Goal: Information Seeking & Learning: Find specific fact

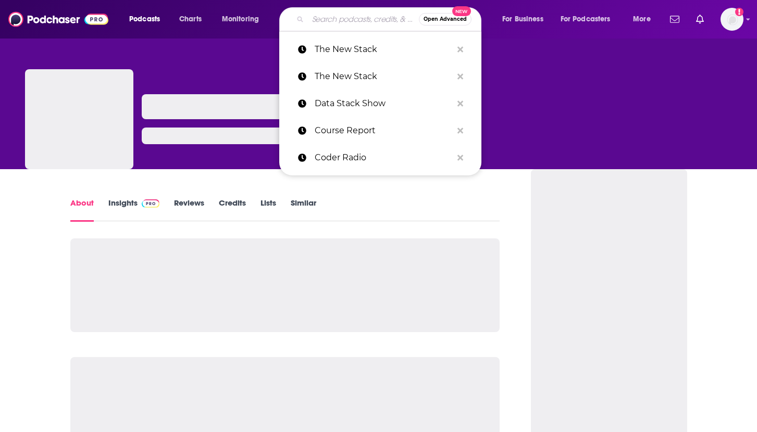
click at [341, 22] on input "Search podcasts, credits, & more..." at bounding box center [363, 19] width 111 height 17
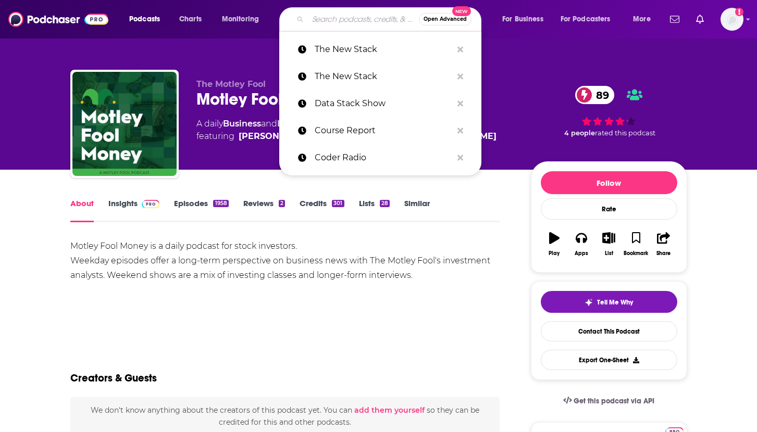
paste input "All Things Nursing With [PERSON_NAME]"
type input "All Things Nursing With [PERSON_NAME]"
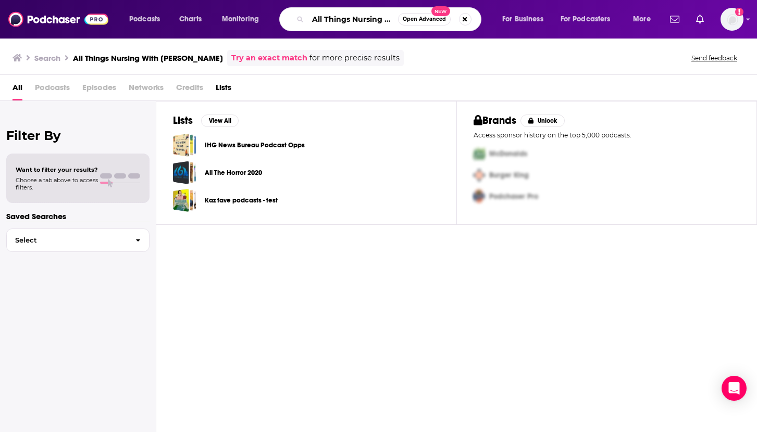
click at [373, 21] on input "All Things Nursing With [PERSON_NAME]" at bounding box center [353, 19] width 90 height 17
paste input "Sage Nursing and Other Health Specialties"
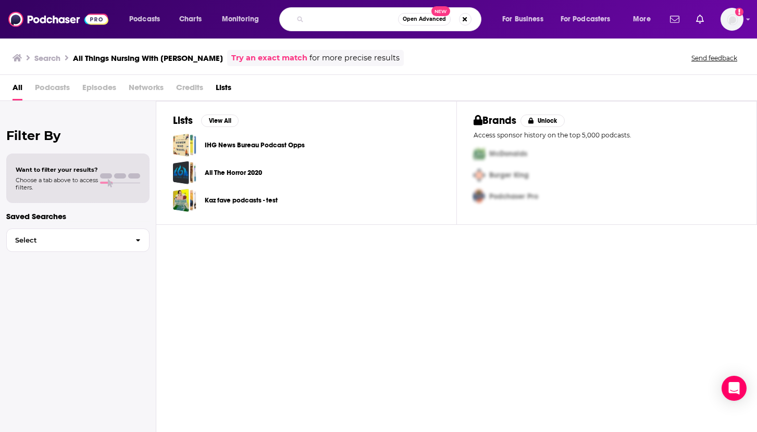
type input "Sage Nursing and Other Health Specialties"
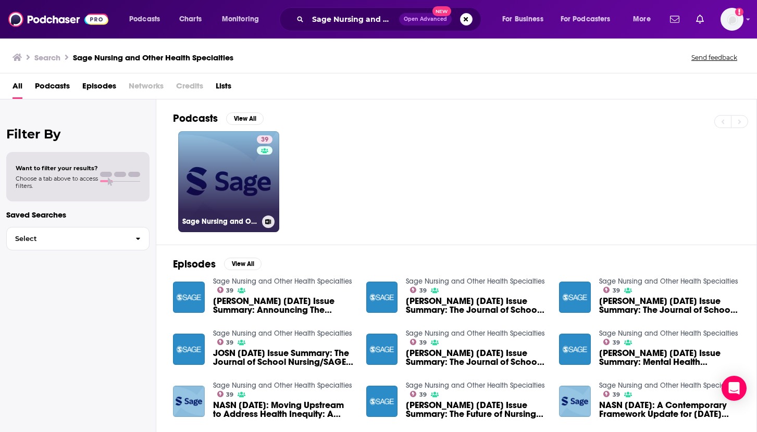
click at [241, 181] on link "39 Sage Nursing and Other Health Specialties" at bounding box center [228, 181] width 101 height 101
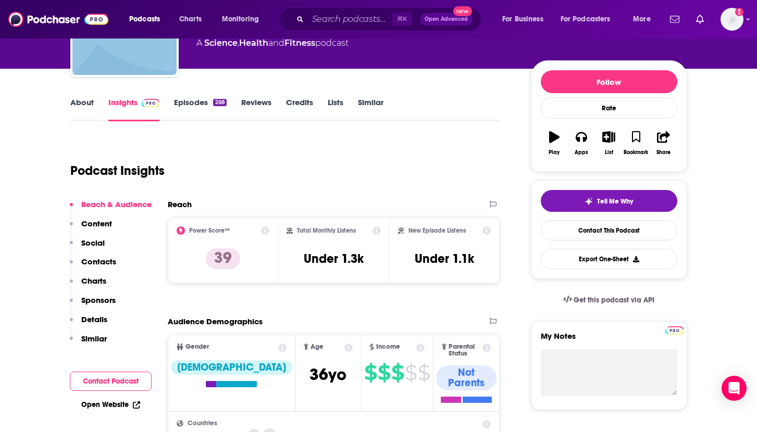
scroll to position [101, 0]
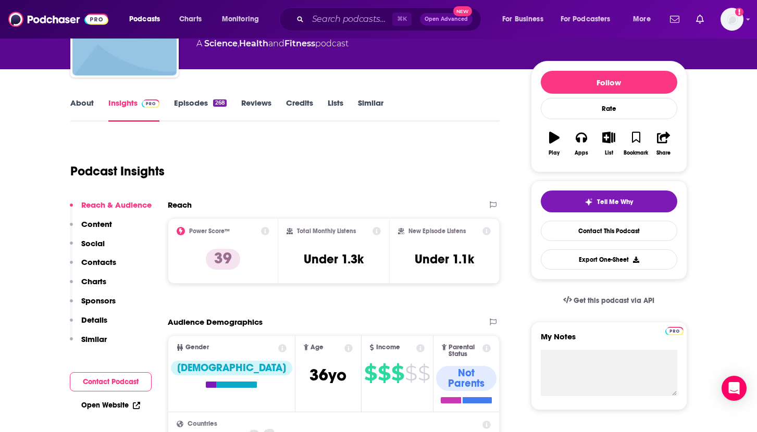
click at [117, 382] on button "Contact Podcast" at bounding box center [111, 381] width 82 height 19
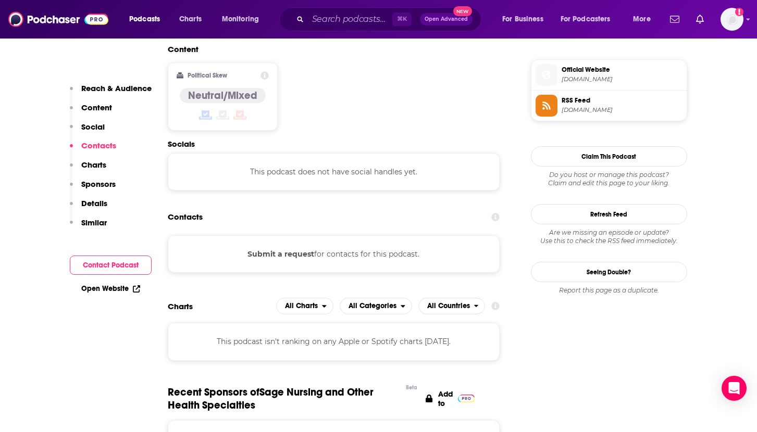
scroll to position [839, 0]
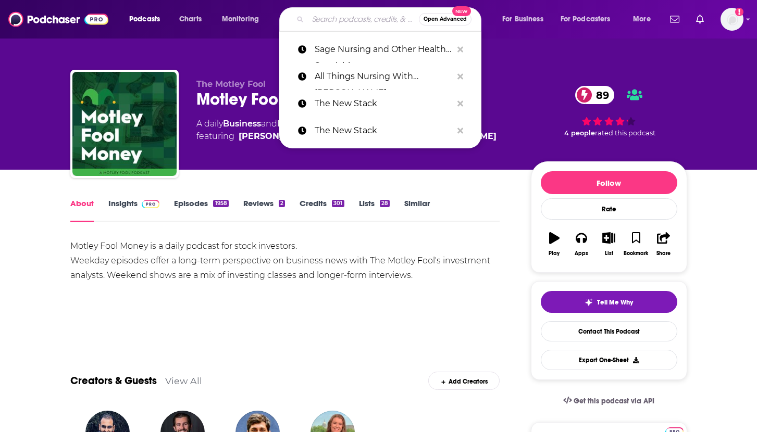
click at [364, 20] on input "Search podcasts, credits, & more..." at bounding box center [363, 19] width 111 height 17
paste input "Sage Nursing and Other Health Specialties"
type input "Sage Nursing and Other Health Specialties"
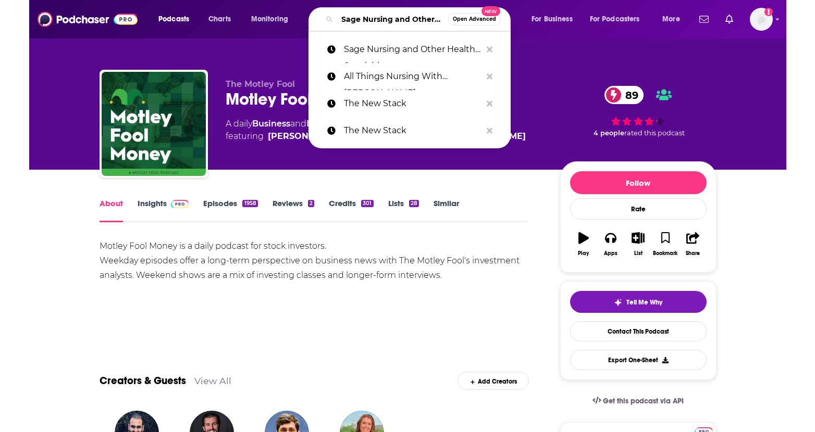
scroll to position [0, 83]
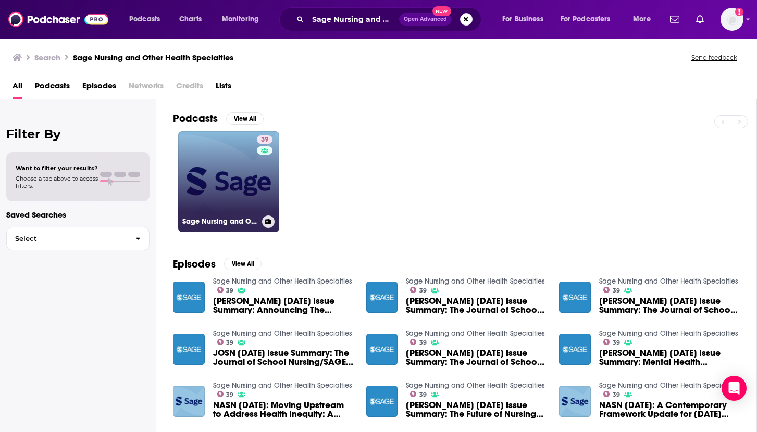
click at [234, 170] on link "39 Sage Nursing and Other Health Specialties" at bounding box center [228, 181] width 101 height 101
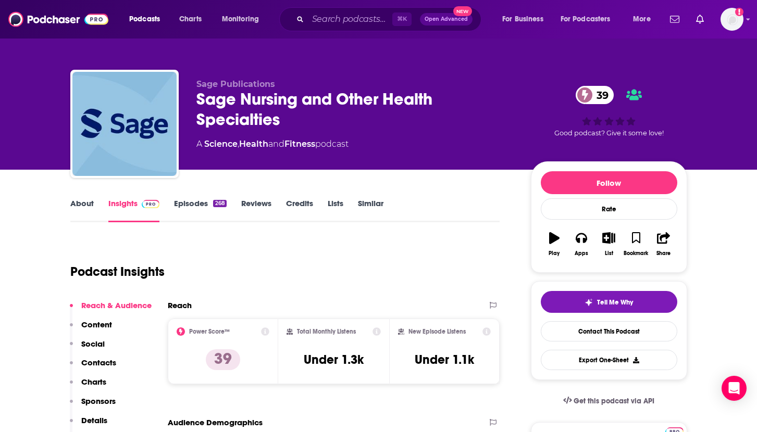
click at [82, 204] on link "About" at bounding box center [81, 210] width 23 height 24
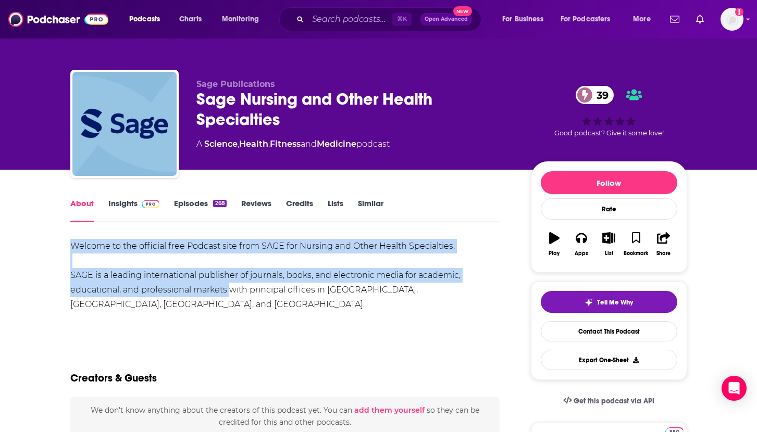
drag, startPoint x: 70, startPoint y: 243, endPoint x: 227, endPoint y: 285, distance: 162.2
click at [227, 286] on div "Welcome to the official free Podcast site from SAGE for Nursing and Other Healt…" at bounding box center [285, 275] width 430 height 73
copy div "Welcome to the official free Podcast site from SAGE for Nursing and Other Healt…"
